Goal: Task Accomplishment & Management: Use online tool/utility

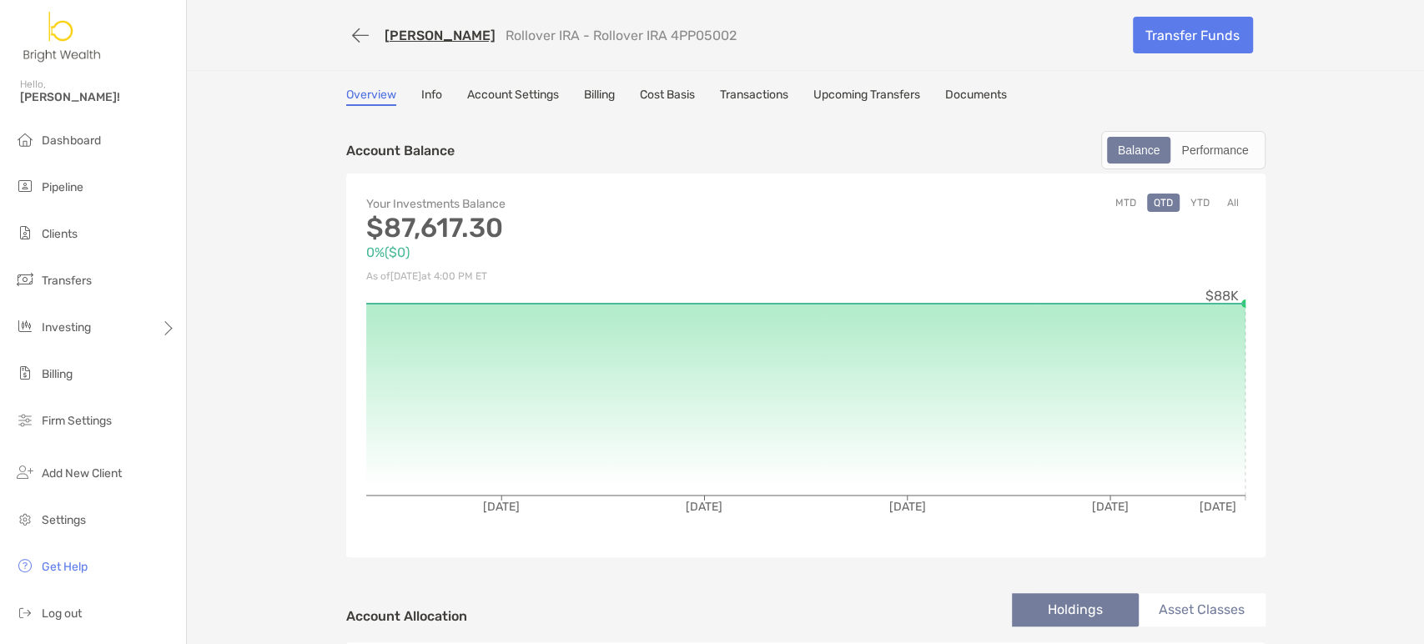
click at [62, 147] on span "Dashboard" at bounding box center [71, 140] width 59 height 14
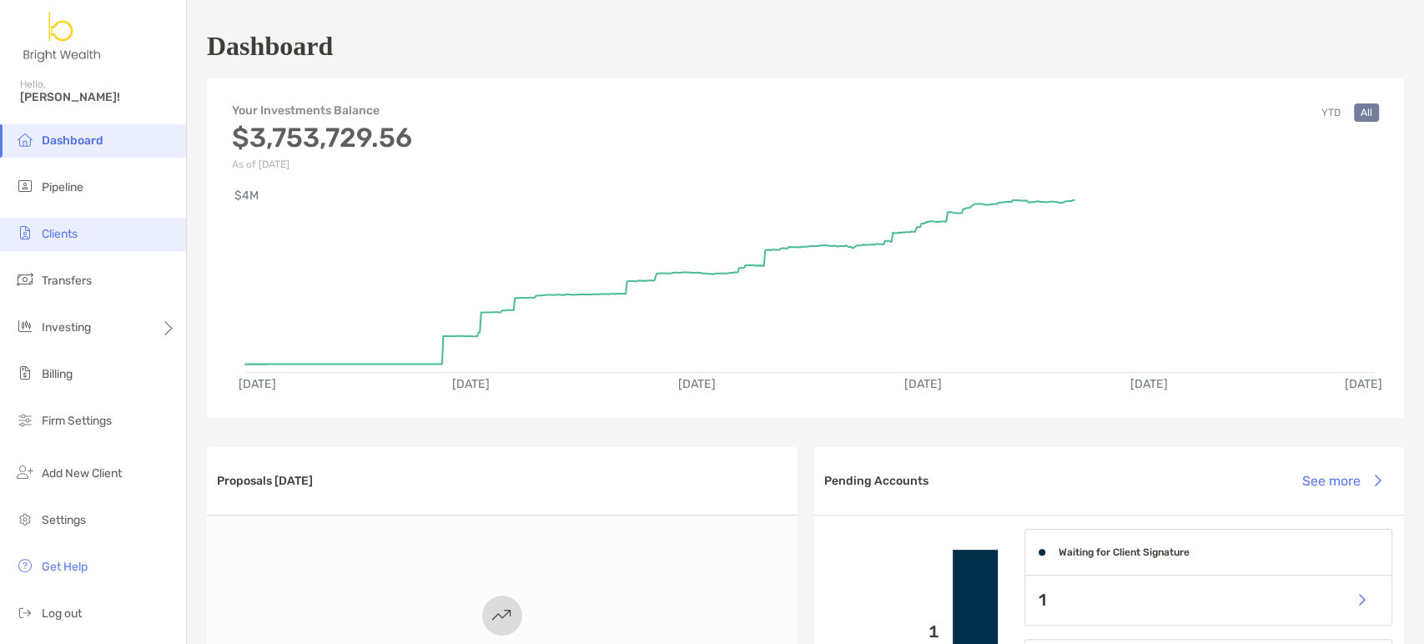
click at [60, 232] on span "Clients" at bounding box center [60, 234] width 36 height 14
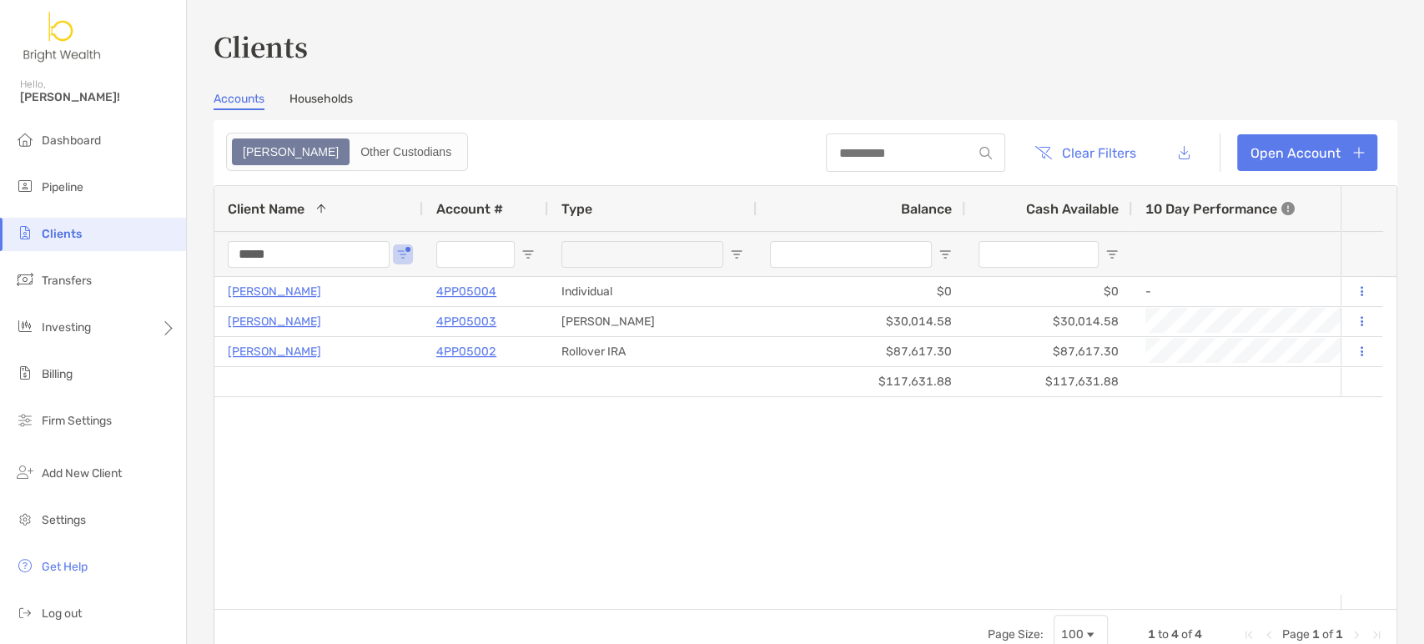
click at [868, 162] on div at bounding box center [915, 152] width 179 height 38
drag, startPoint x: 293, startPoint y: 252, endPoint x: -44, endPoint y: 219, distance: 338.6
click at [0, 219] on html "Clients Hello, Henry! Dashboard Pipeline Clients Transfers Investing Billing Fi…" at bounding box center [712, 322] width 1424 height 644
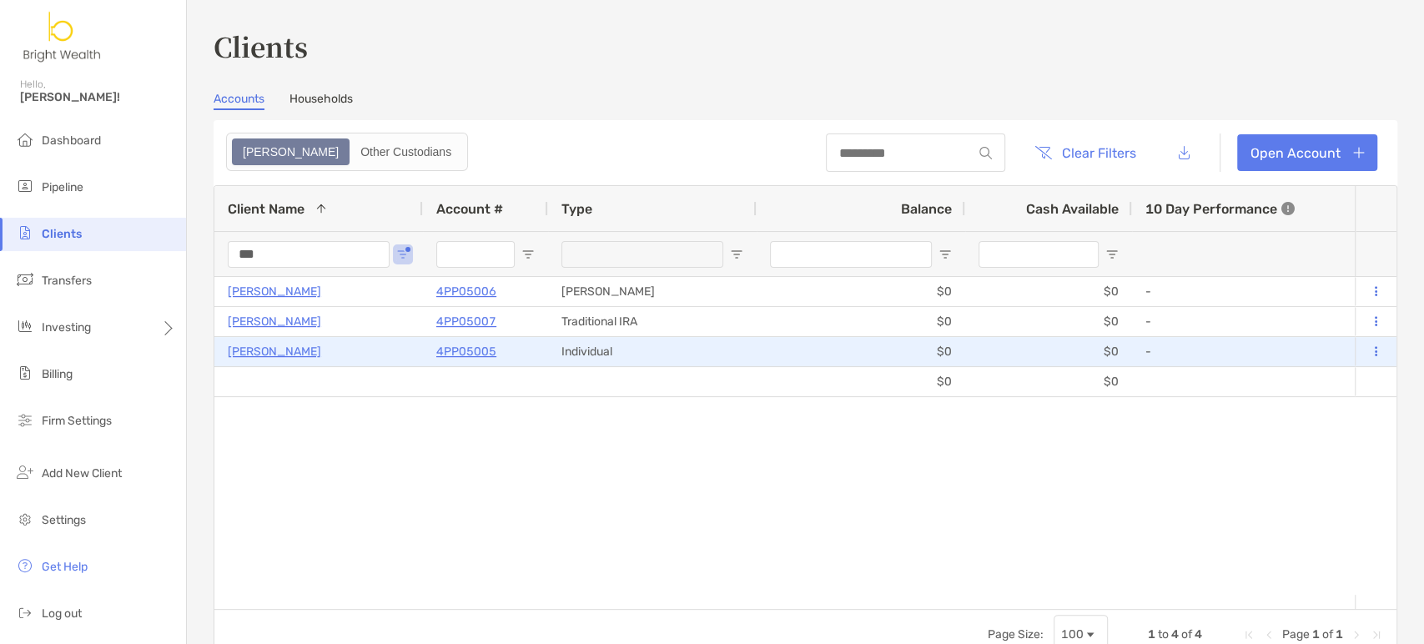
type input "***"
drag, startPoint x: 478, startPoint y: 348, endPoint x: 460, endPoint y: 333, distance: 23.1
click at [478, 347] on p "4PP05005" at bounding box center [466, 351] width 60 height 21
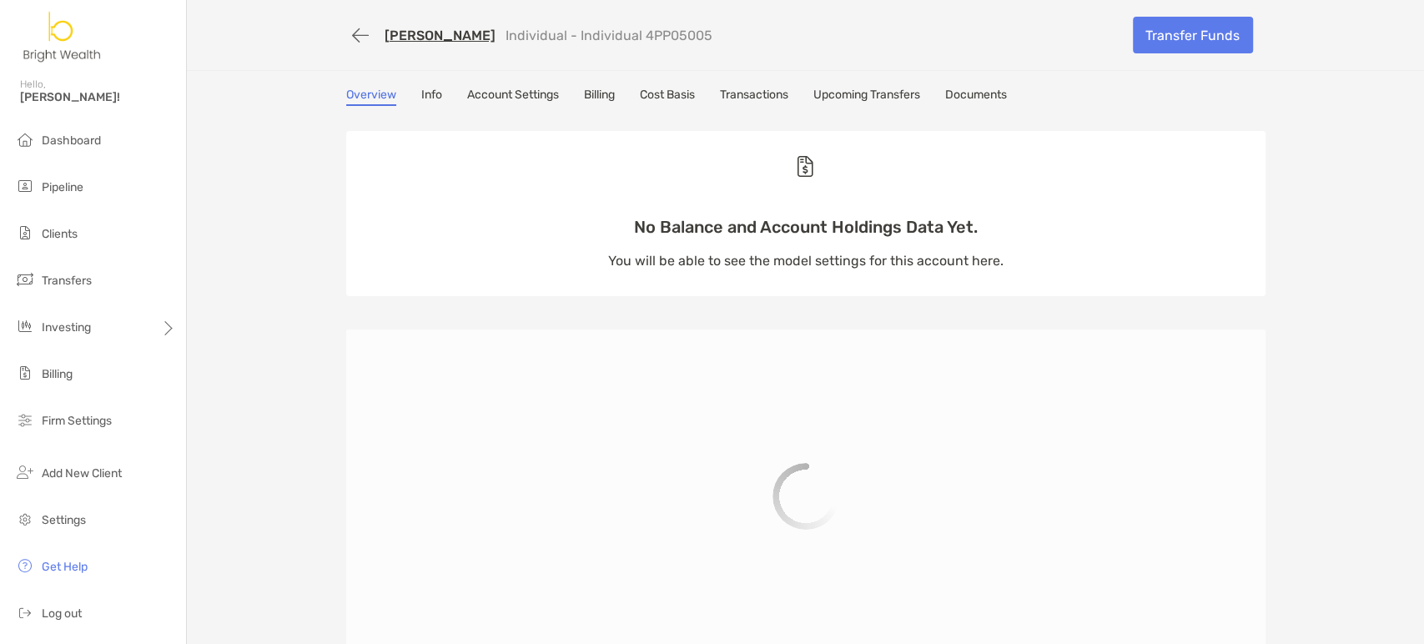
click at [757, 88] on link "Transactions" at bounding box center [754, 97] width 68 height 18
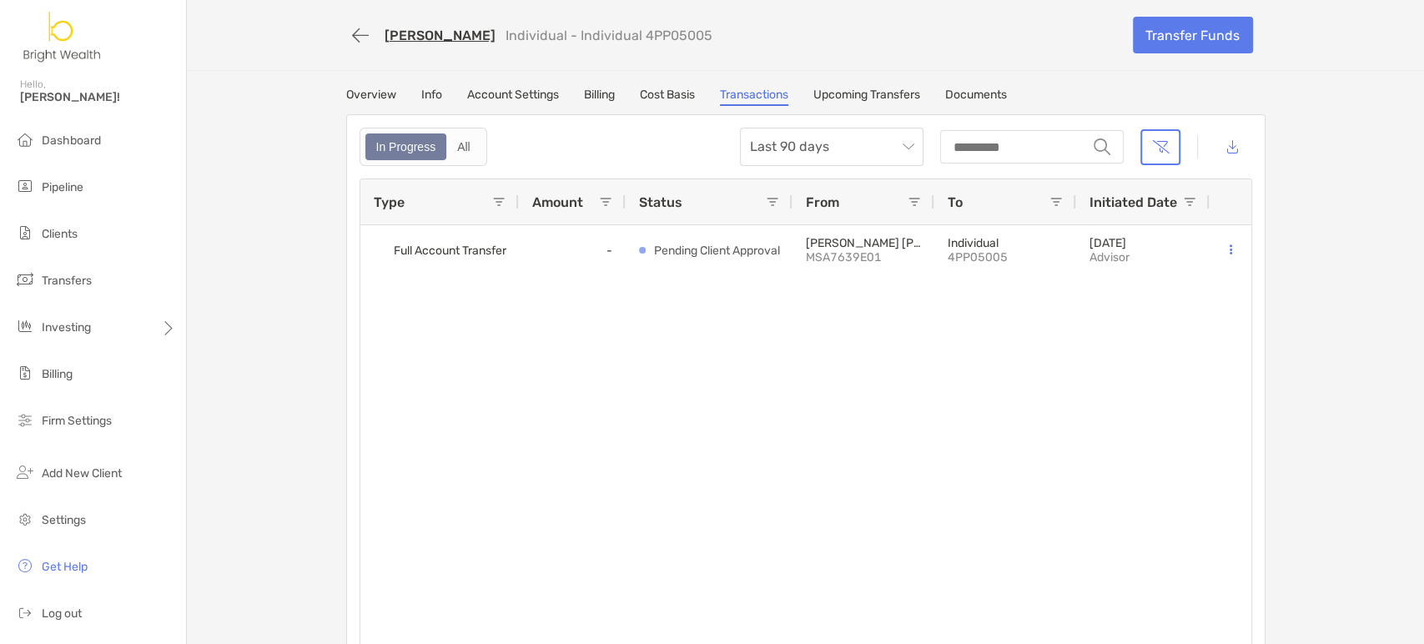
drag, startPoint x: 515, startPoint y: 38, endPoint x: 655, endPoint y: 31, distance: 139.4
click at [655, 31] on div "Lisa Twu Individual - Individual 4PP05005" at bounding box center [733, 35] width 774 height 31
copy p "Individual 4PP05005"
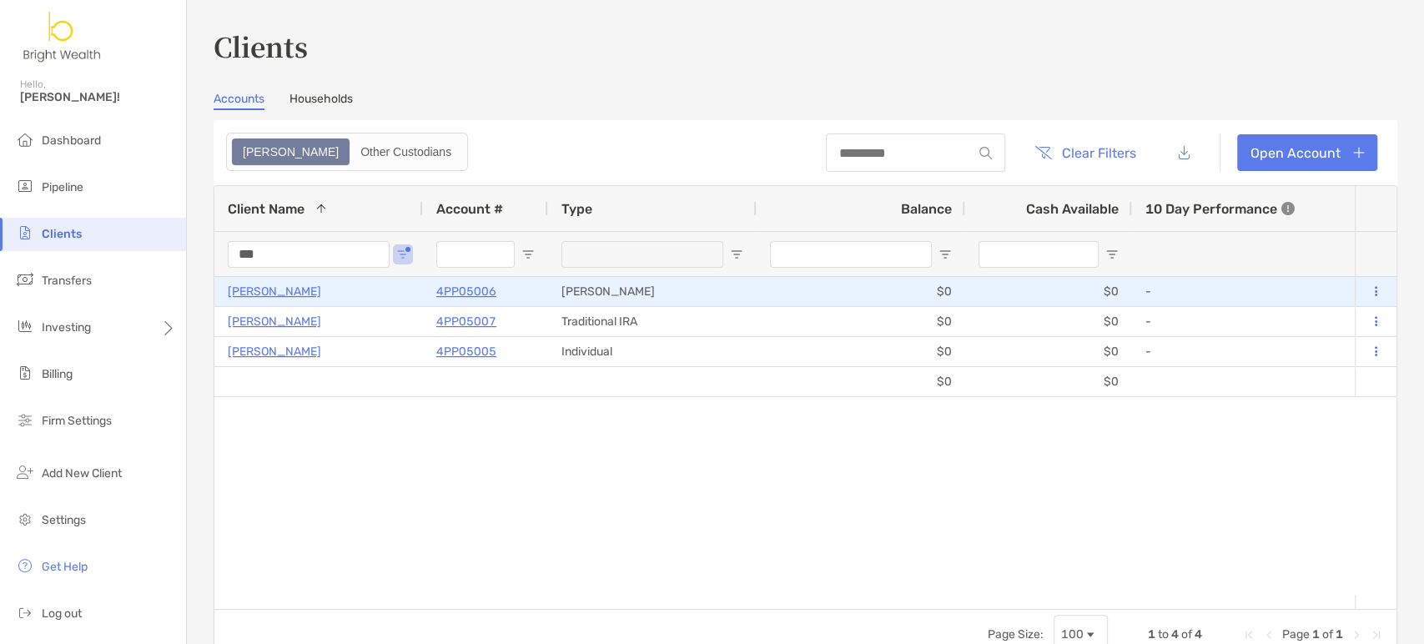
click at [467, 295] on p "4PP05006" at bounding box center [466, 291] width 60 height 21
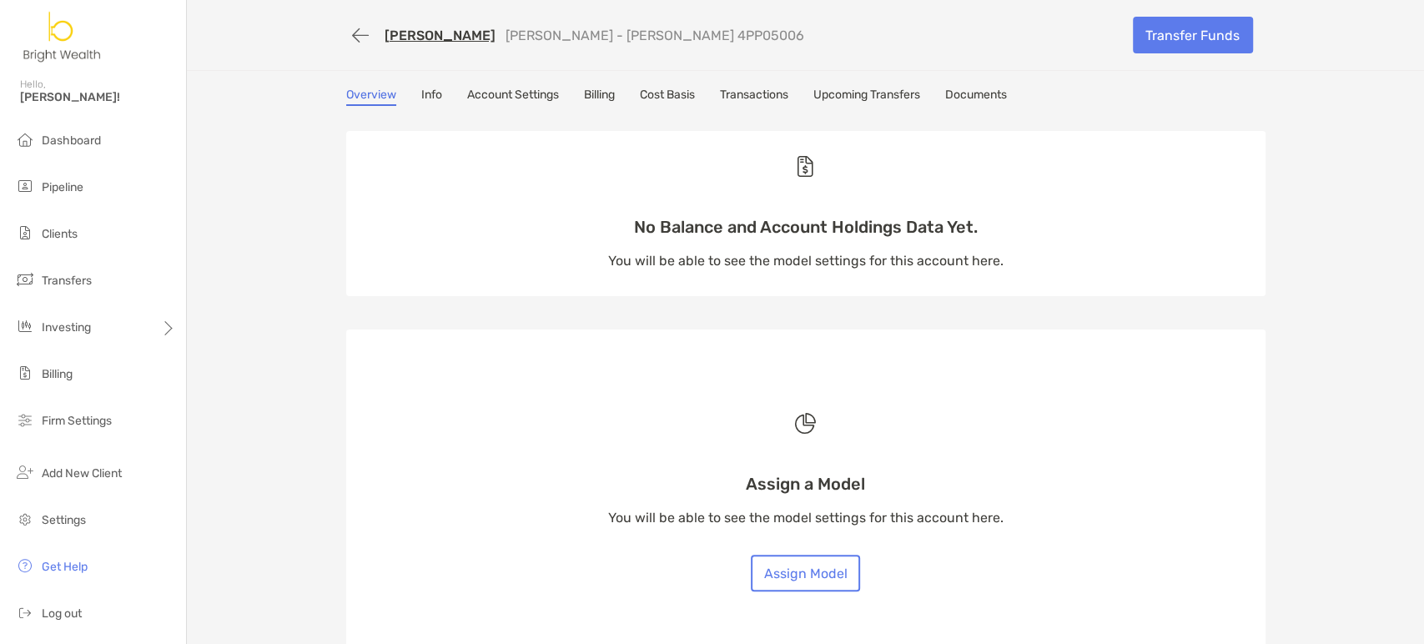
click at [775, 103] on link "Transactions" at bounding box center [754, 97] width 68 height 18
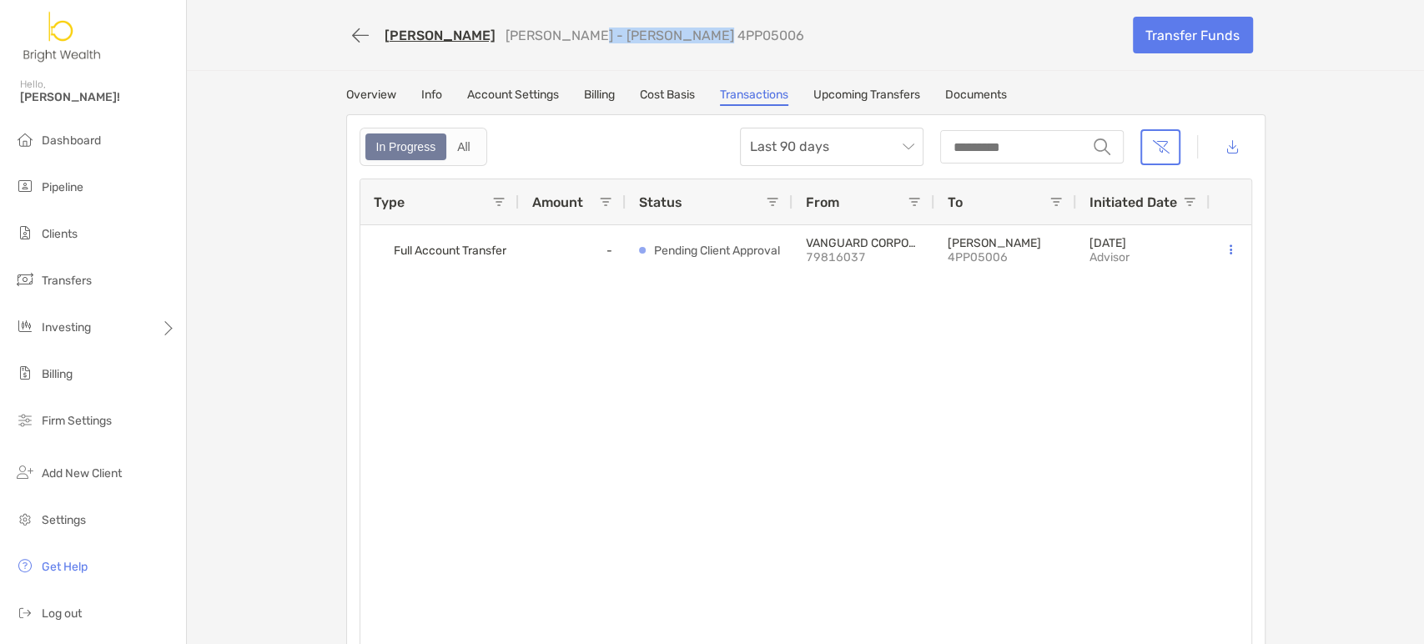
drag, startPoint x: 649, startPoint y: 34, endPoint x: 508, endPoint y: 38, distance: 141.0
click at [508, 38] on div "Lisa Twu Roth IRA - Roth IRA 4PP05006" at bounding box center [733, 35] width 774 height 31
copy p "Roth IRA 4PP05006"
